Goal: Task Accomplishment & Management: Use online tool/utility

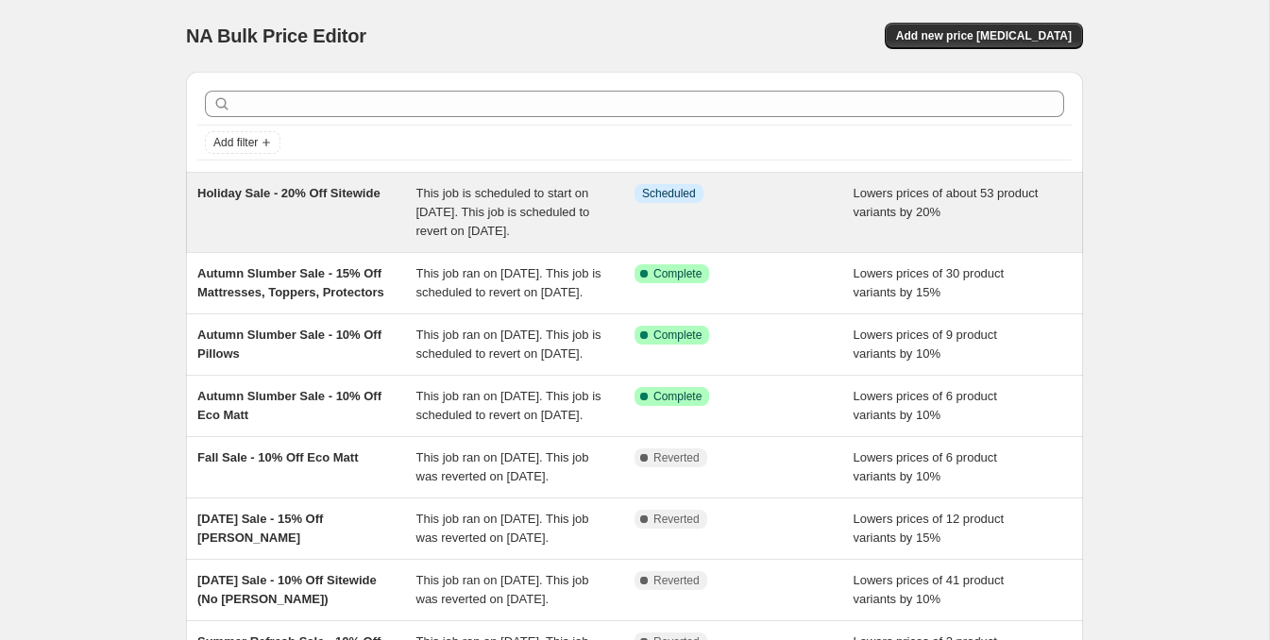
click at [326, 195] on span "Holiday Sale - 20% Off Sitewide" at bounding box center [288, 193] width 183 height 14
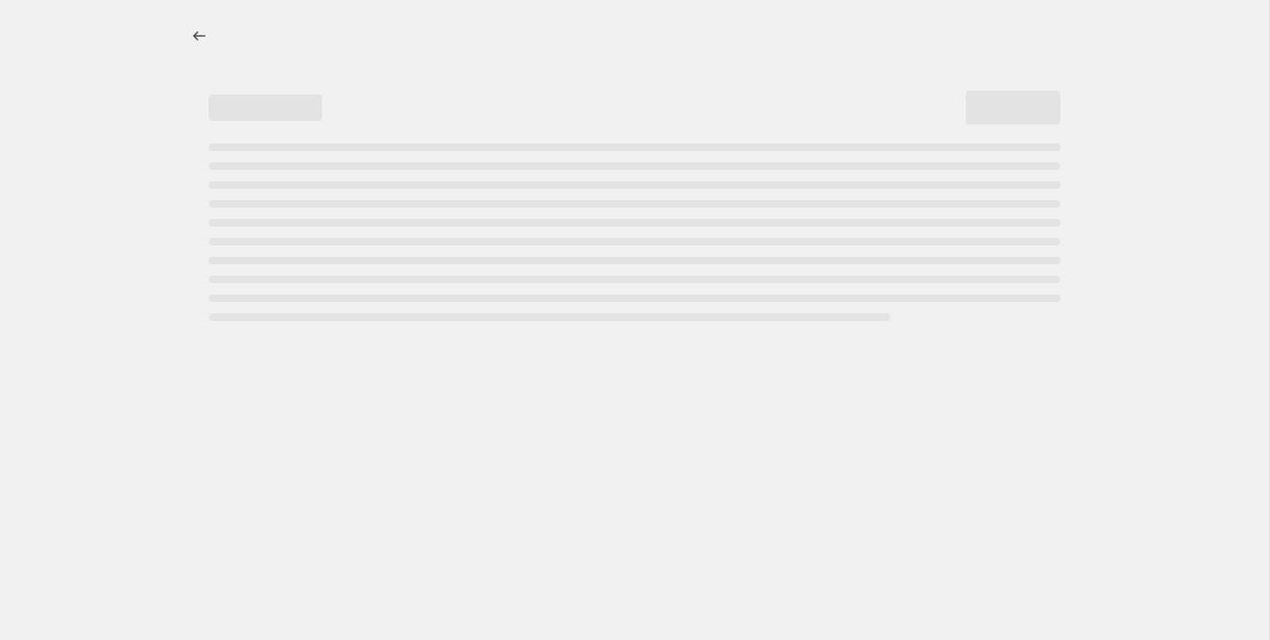
select select "percentage"
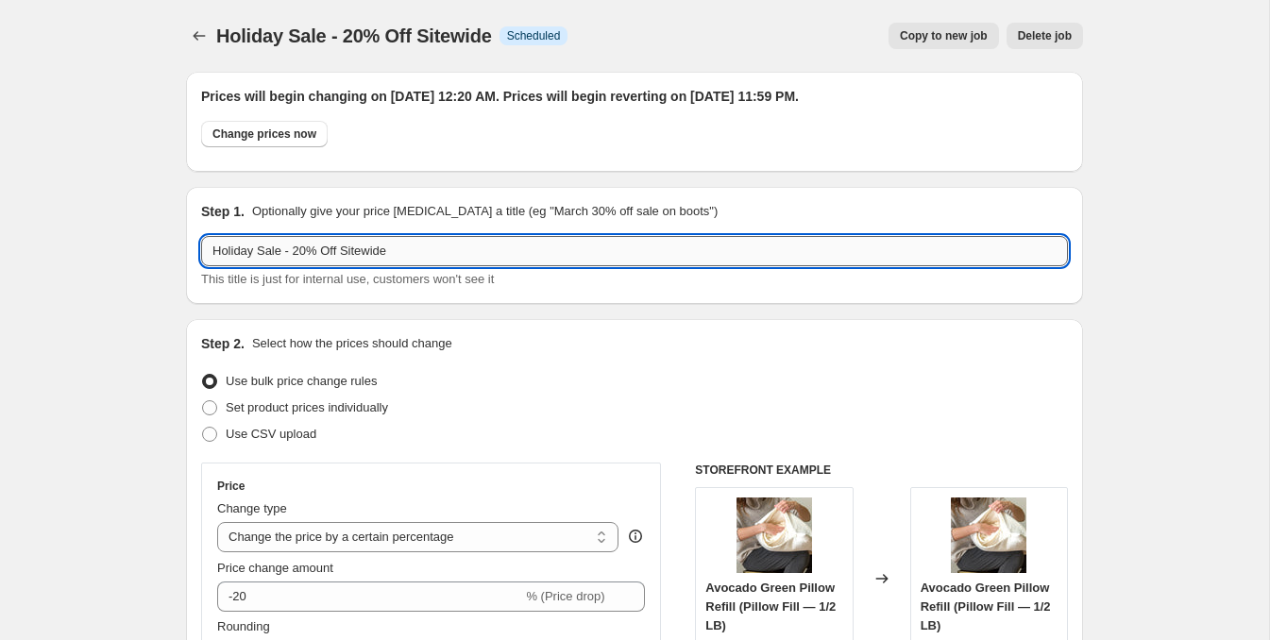
click at [310, 249] on input "Holiday Sale - 20% Off Sitewide" at bounding box center [634, 251] width 867 height 30
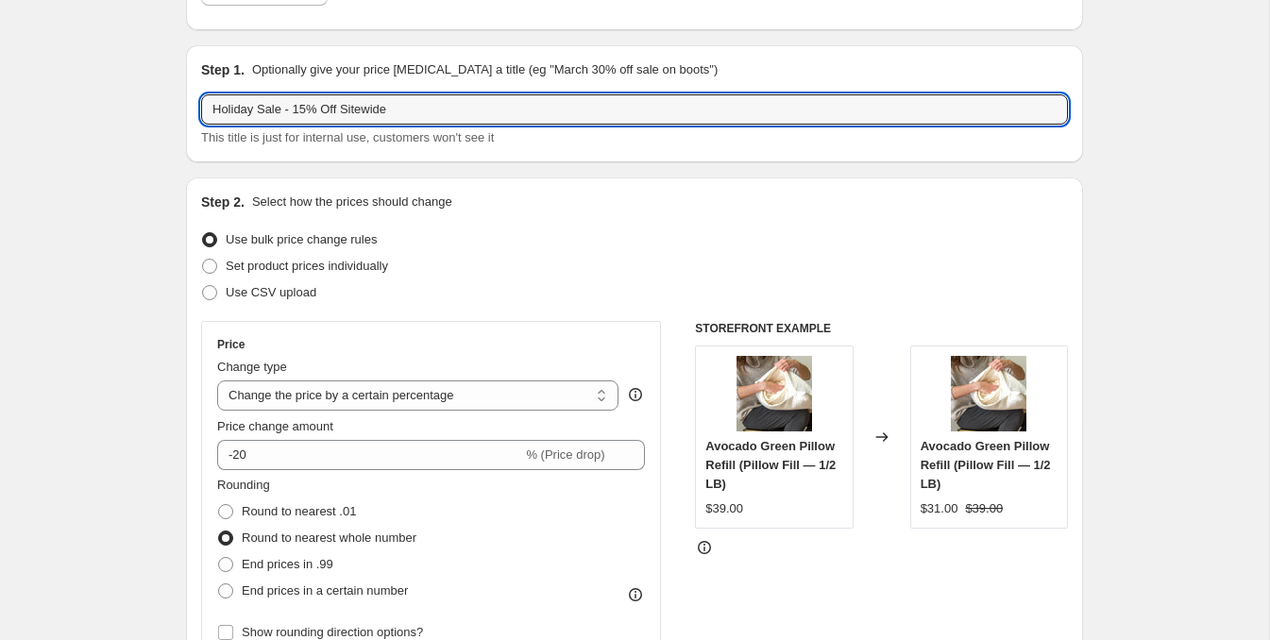
scroll to position [148, 0]
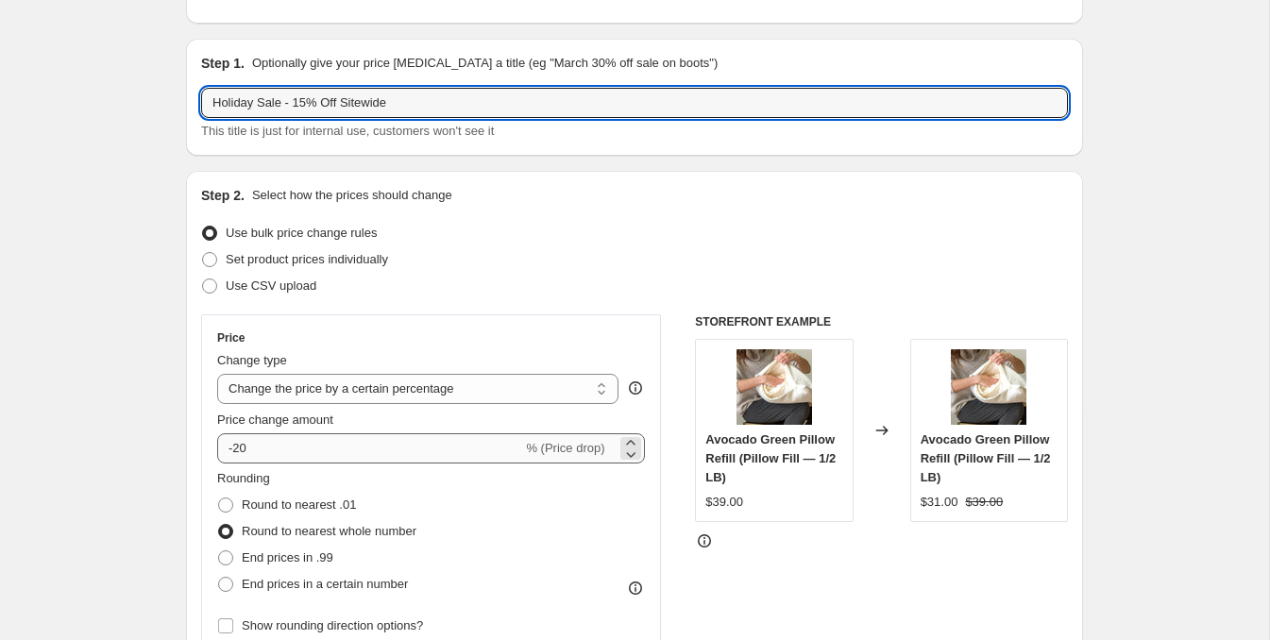
type input "Holiday Sale - 15% Off Sitewide"
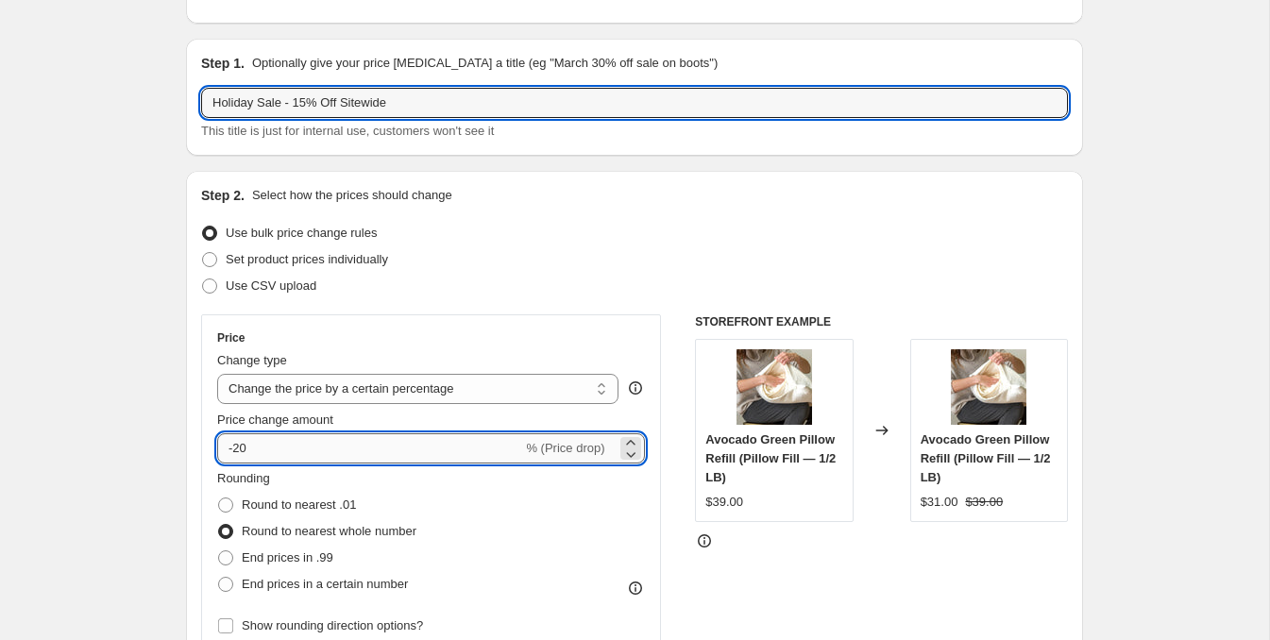
click at [270, 450] on input "-20" at bounding box center [369, 448] width 305 height 30
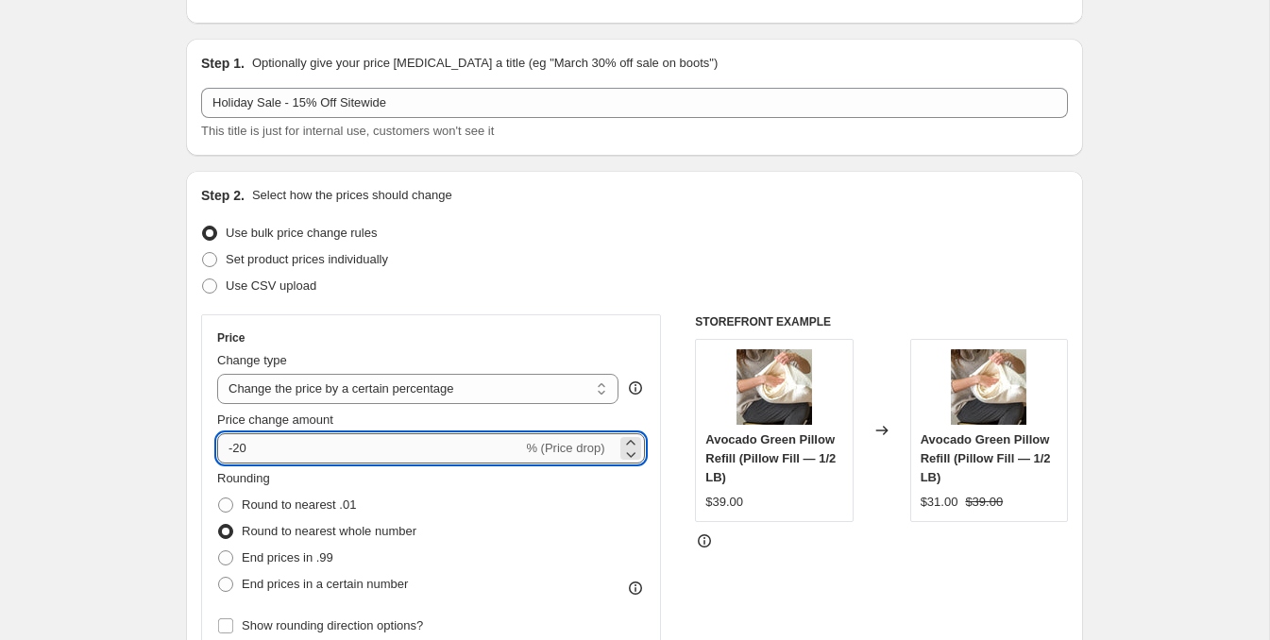
type input "-2"
type input "-15"
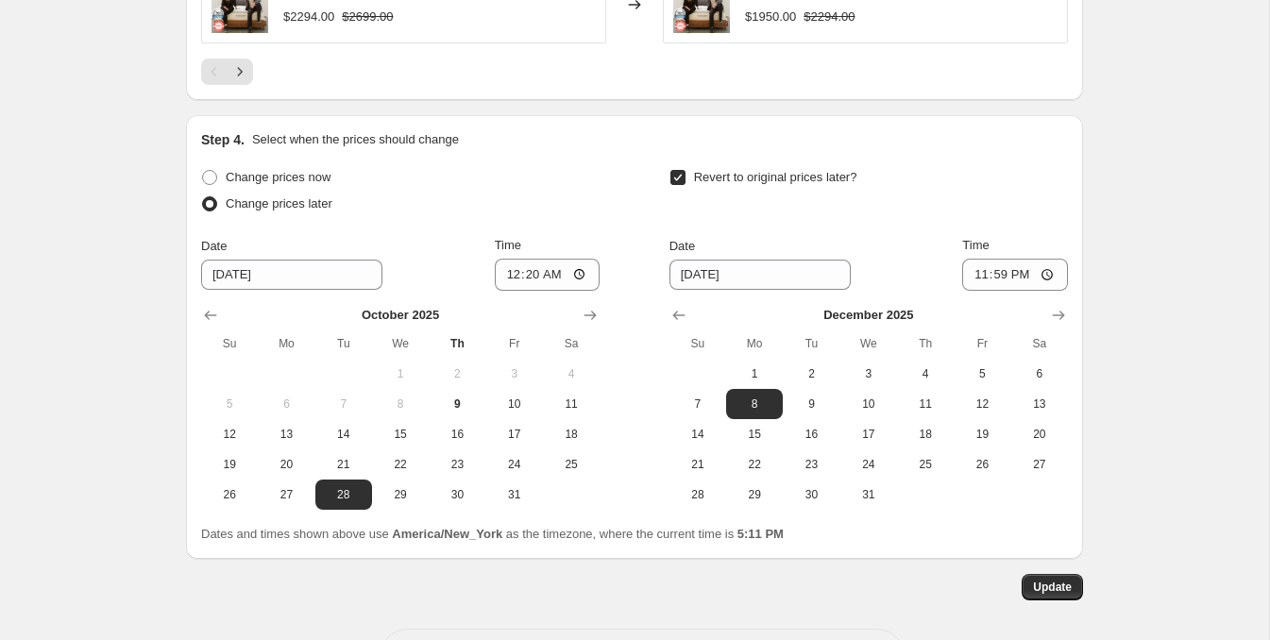
scroll to position [1800, 0]
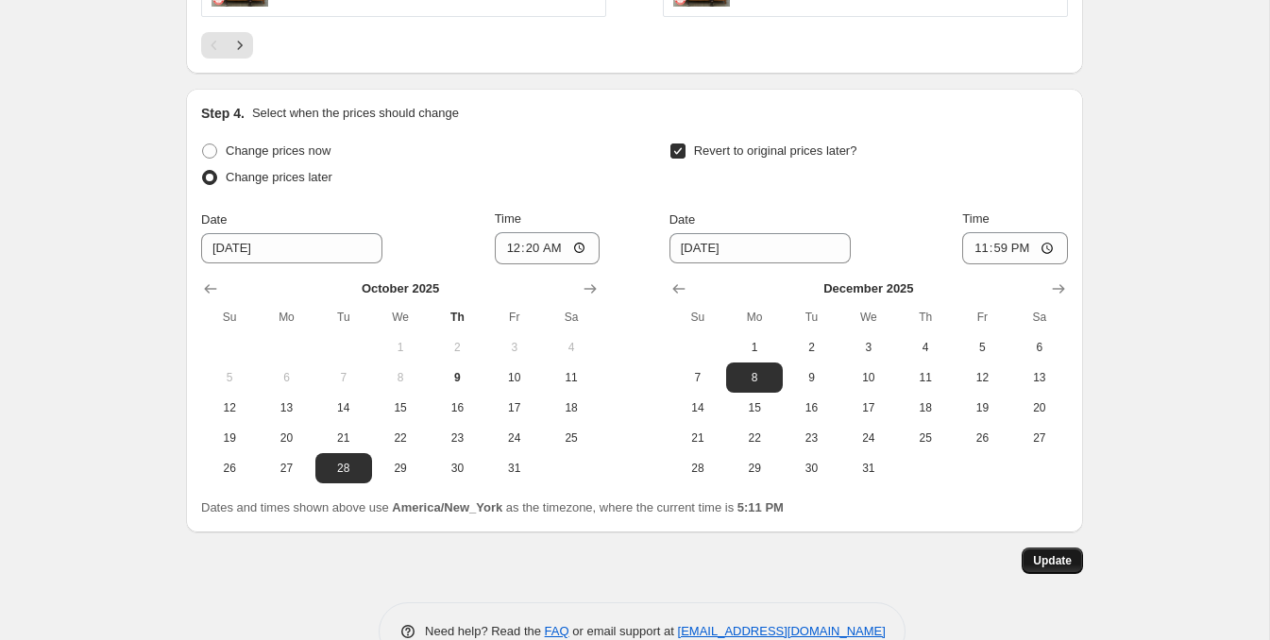
click at [1055, 560] on span "Update" at bounding box center [1052, 560] width 39 height 15
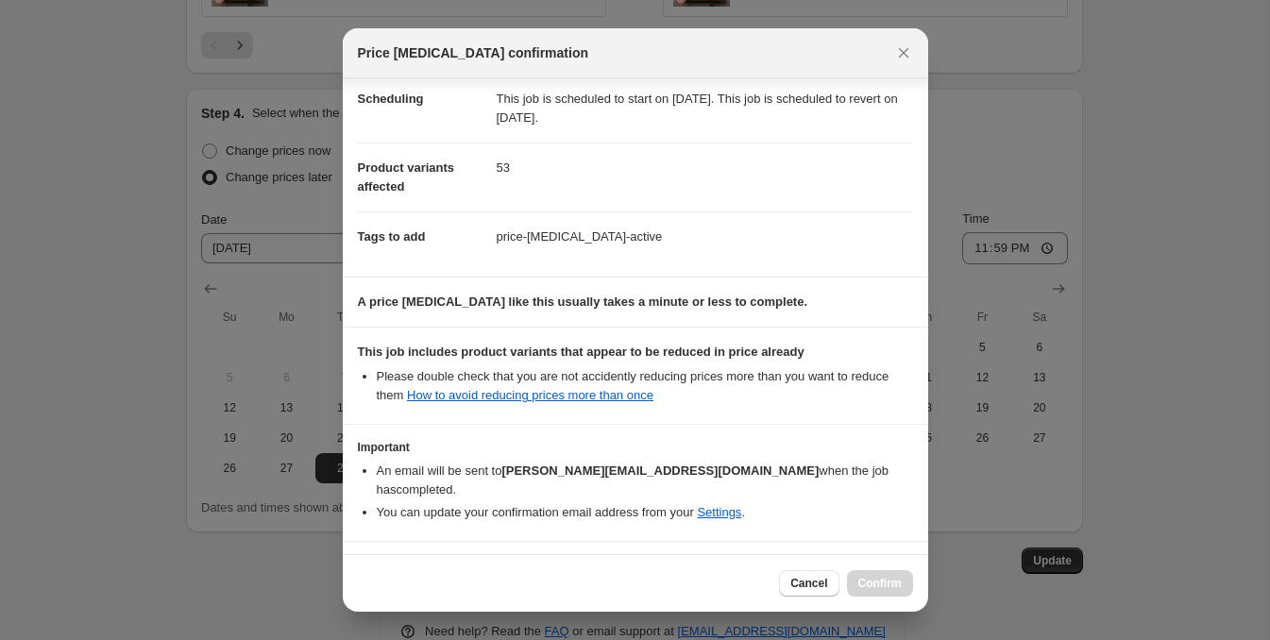
scroll to position [201, 0]
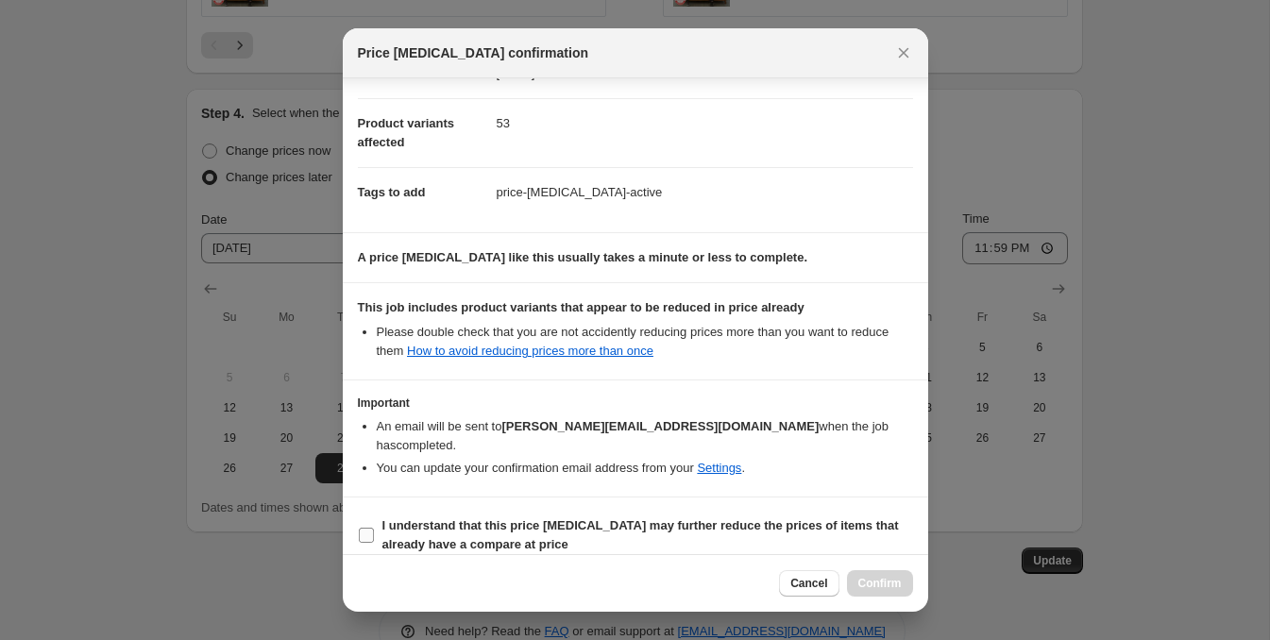
click at [371, 528] on input "I understand that this price [MEDICAL_DATA] may further reduce the prices of it…" at bounding box center [366, 535] width 15 height 15
checkbox input "true"
click at [882, 577] on span "Confirm" at bounding box center [879, 583] width 43 height 15
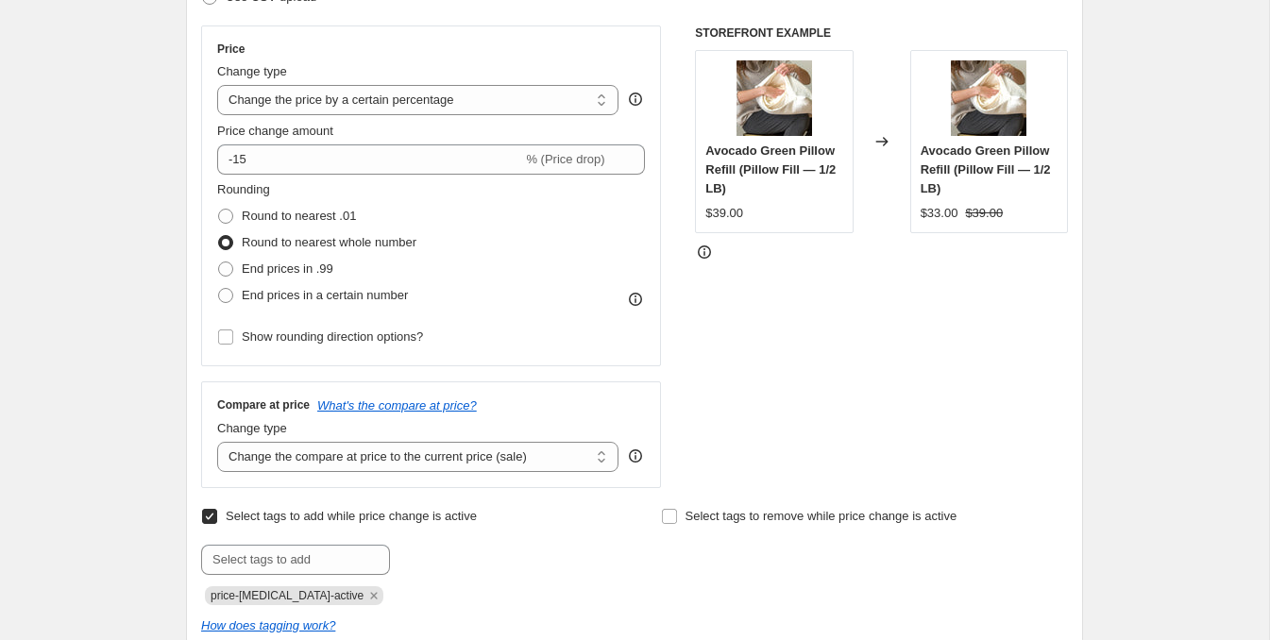
scroll to position [0, 0]
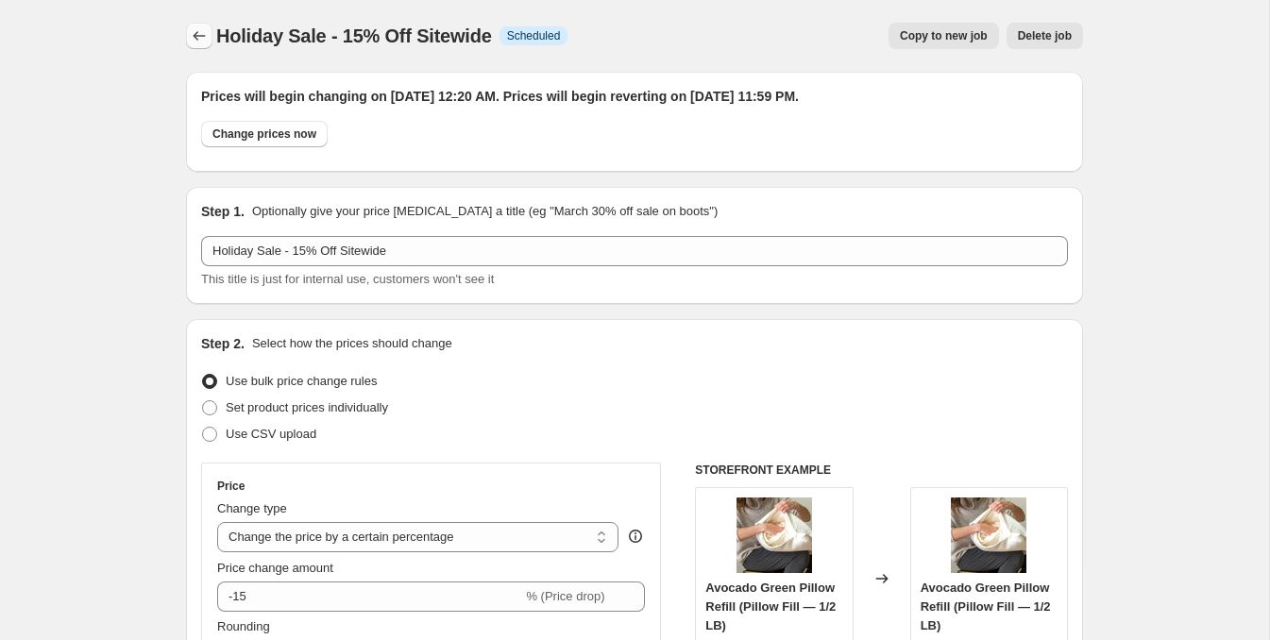
click at [190, 34] on icon "Price change jobs" at bounding box center [199, 35] width 19 height 19
